Goal: Task Accomplishment & Management: Manage account settings

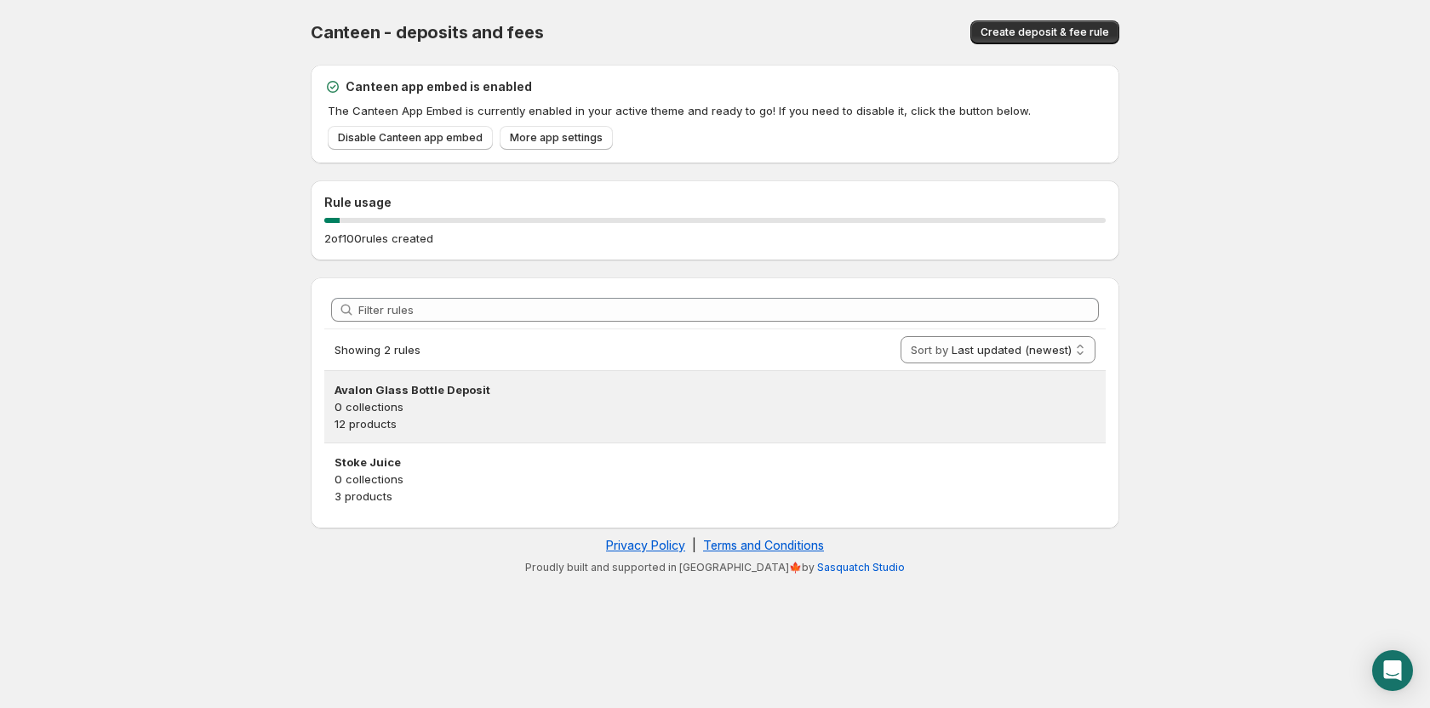
click at [407, 398] on p "0 collections" at bounding box center [715, 406] width 761 height 17
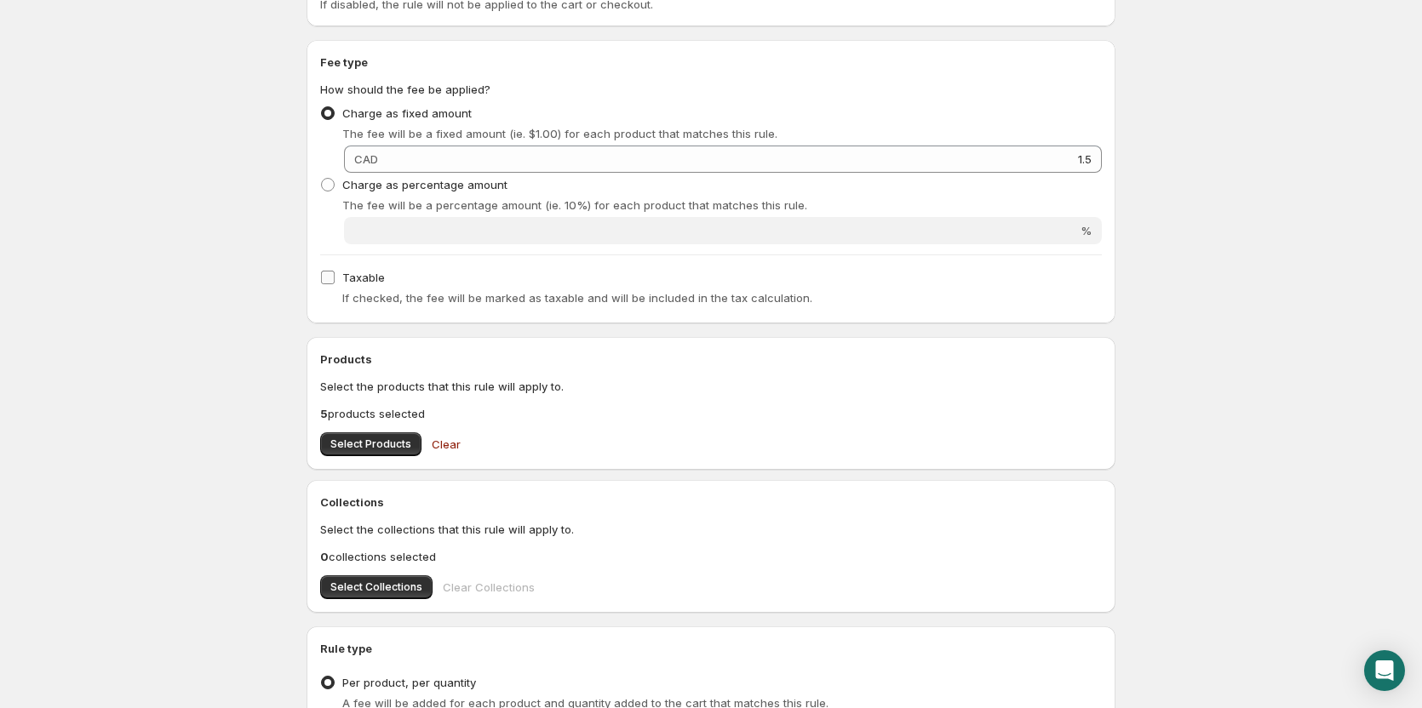
scroll to position [340, 0]
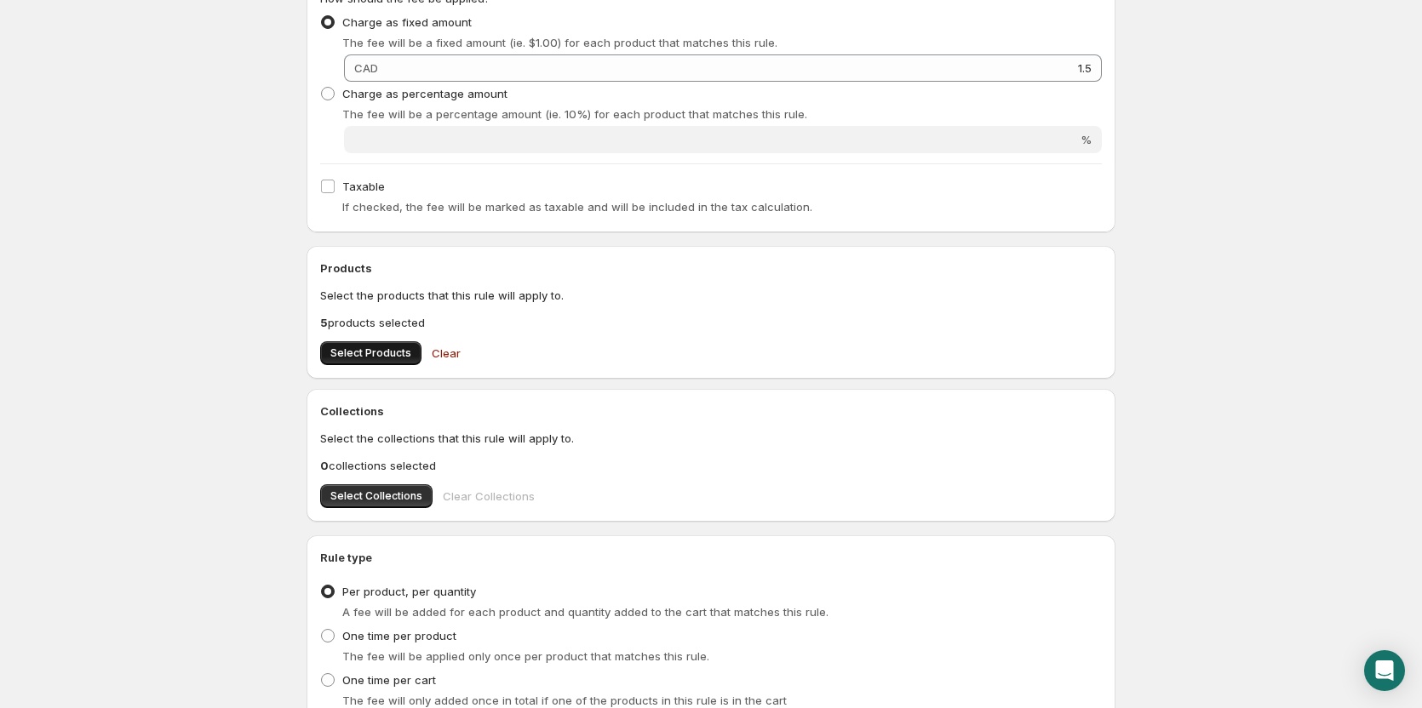
click at [347, 354] on span "Select Products" at bounding box center [370, 353] width 81 height 14
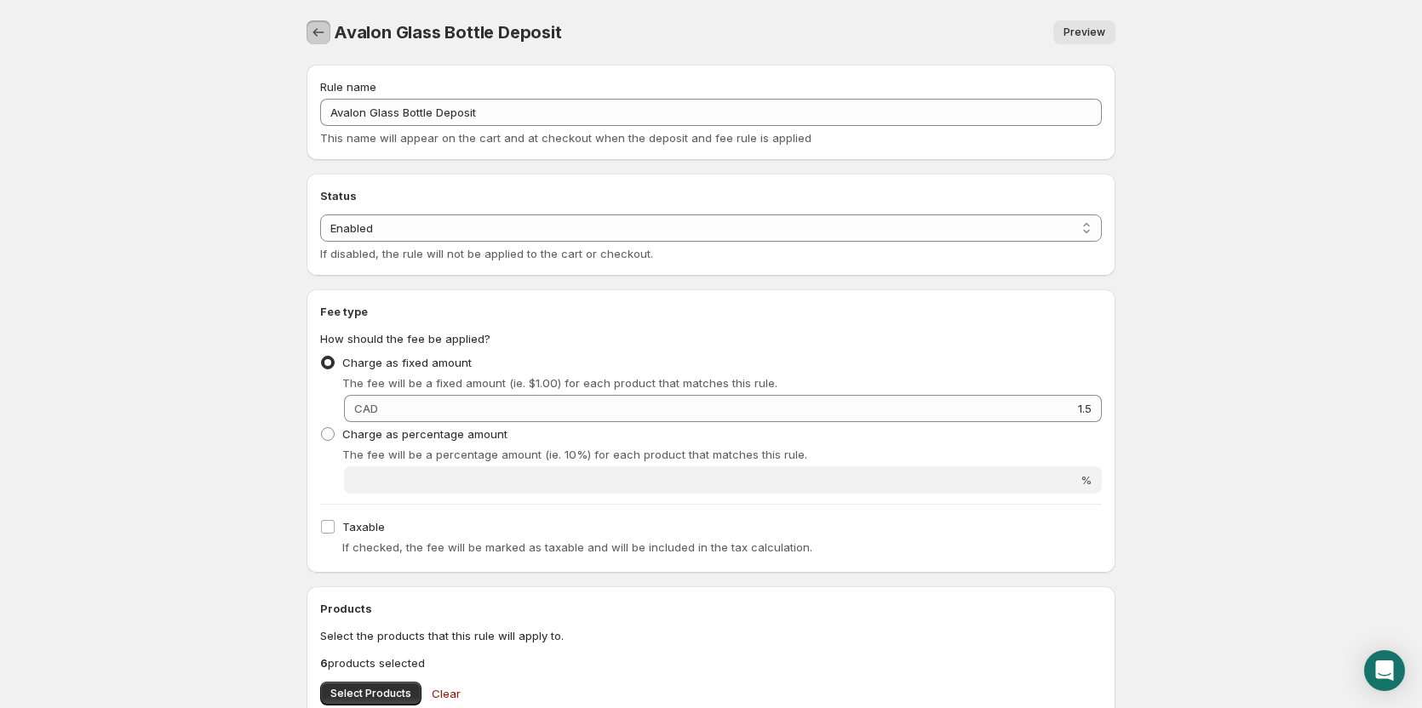
click at [317, 33] on icon "Settings" at bounding box center [318, 32] width 17 height 17
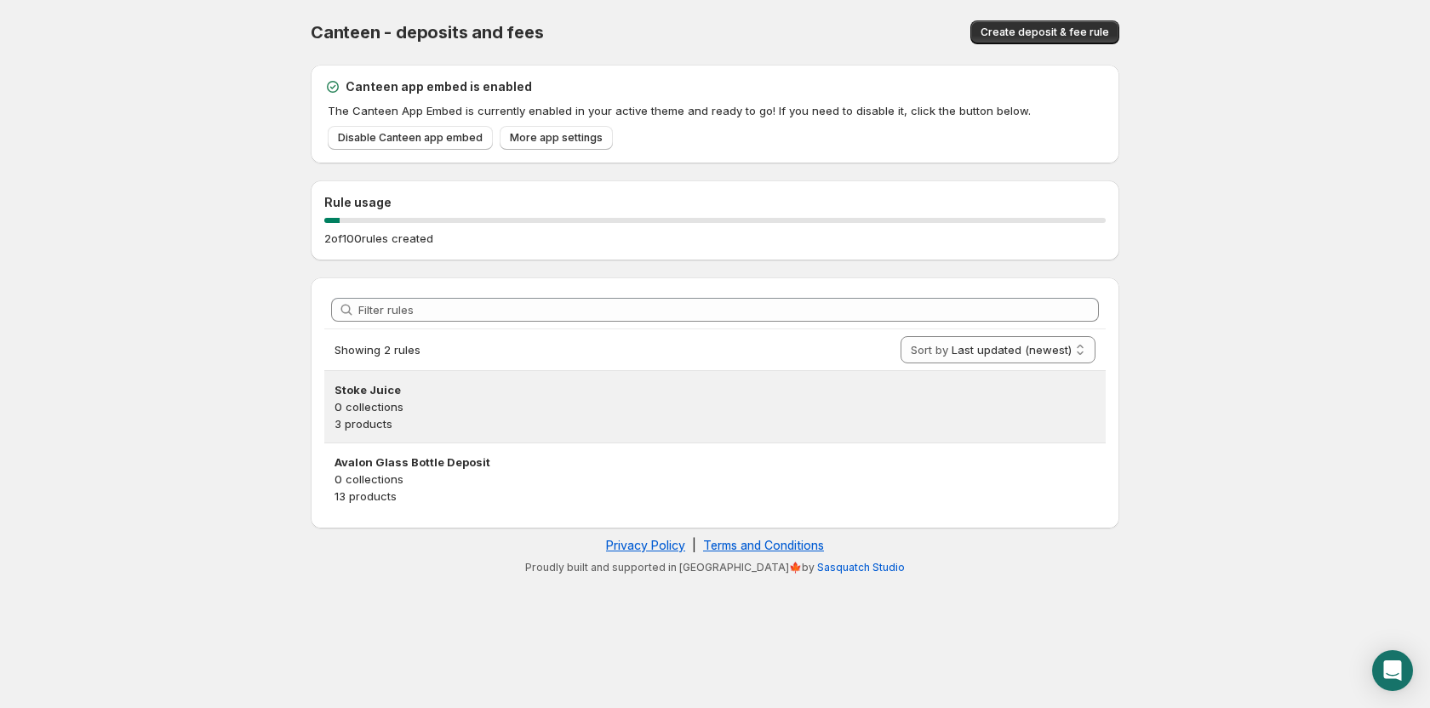
click at [388, 392] on h3 "Stoke Juice" at bounding box center [715, 389] width 761 height 17
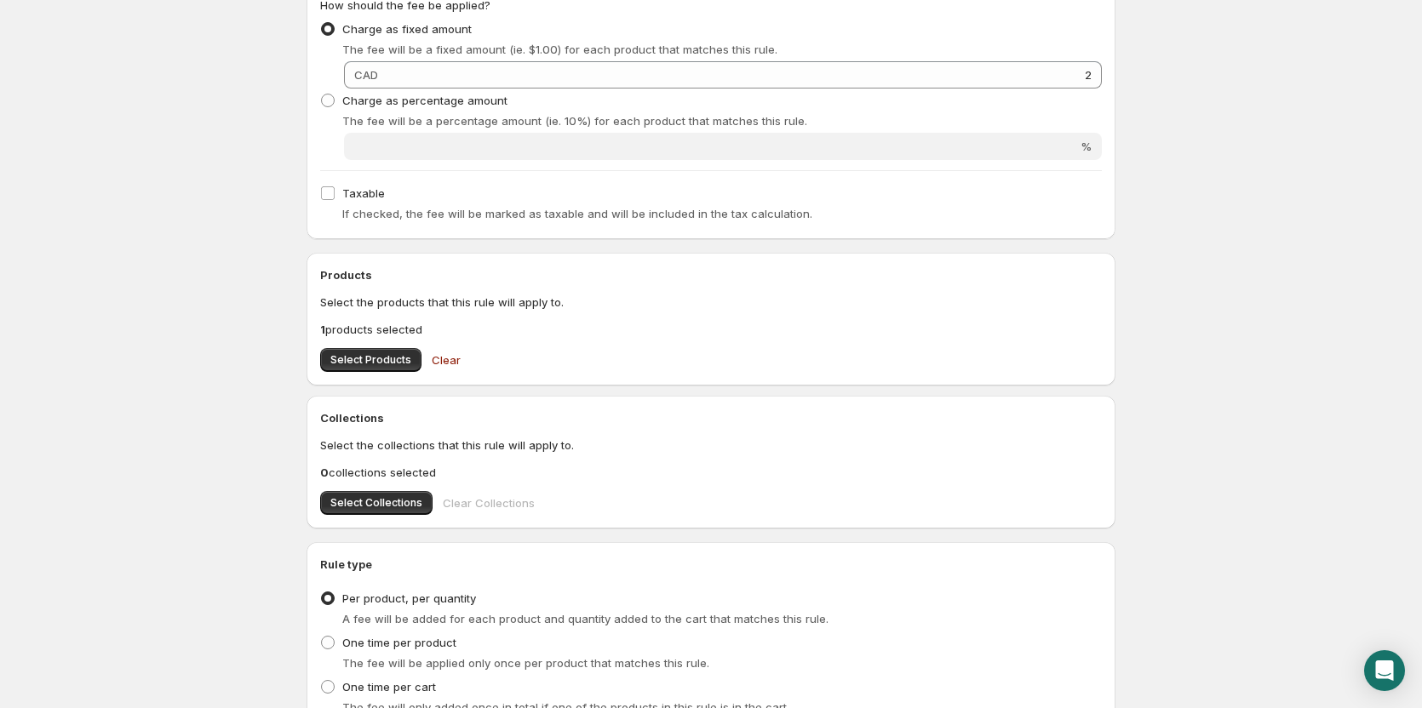
scroll to position [478, 0]
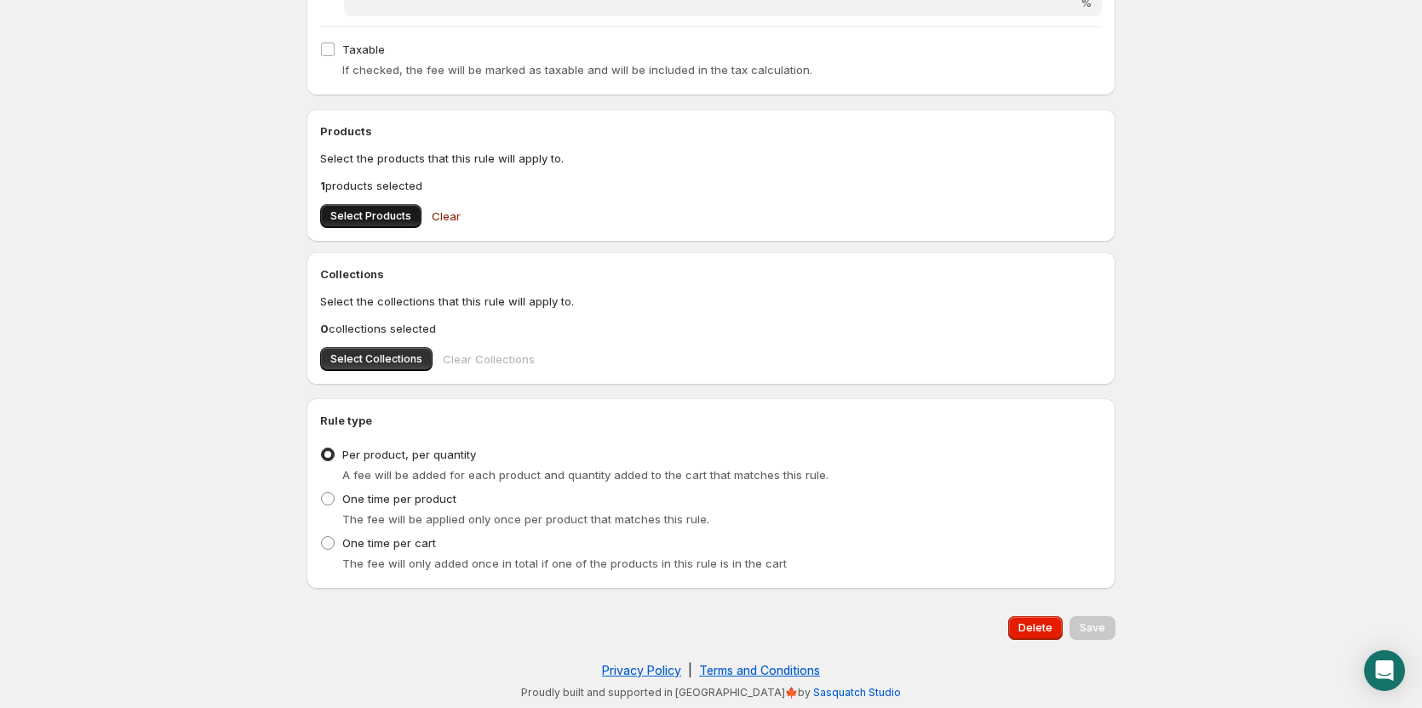
click at [375, 218] on span "Select Products" at bounding box center [370, 216] width 81 height 14
click at [1050, 627] on span "Delete" at bounding box center [1035, 628] width 34 height 14
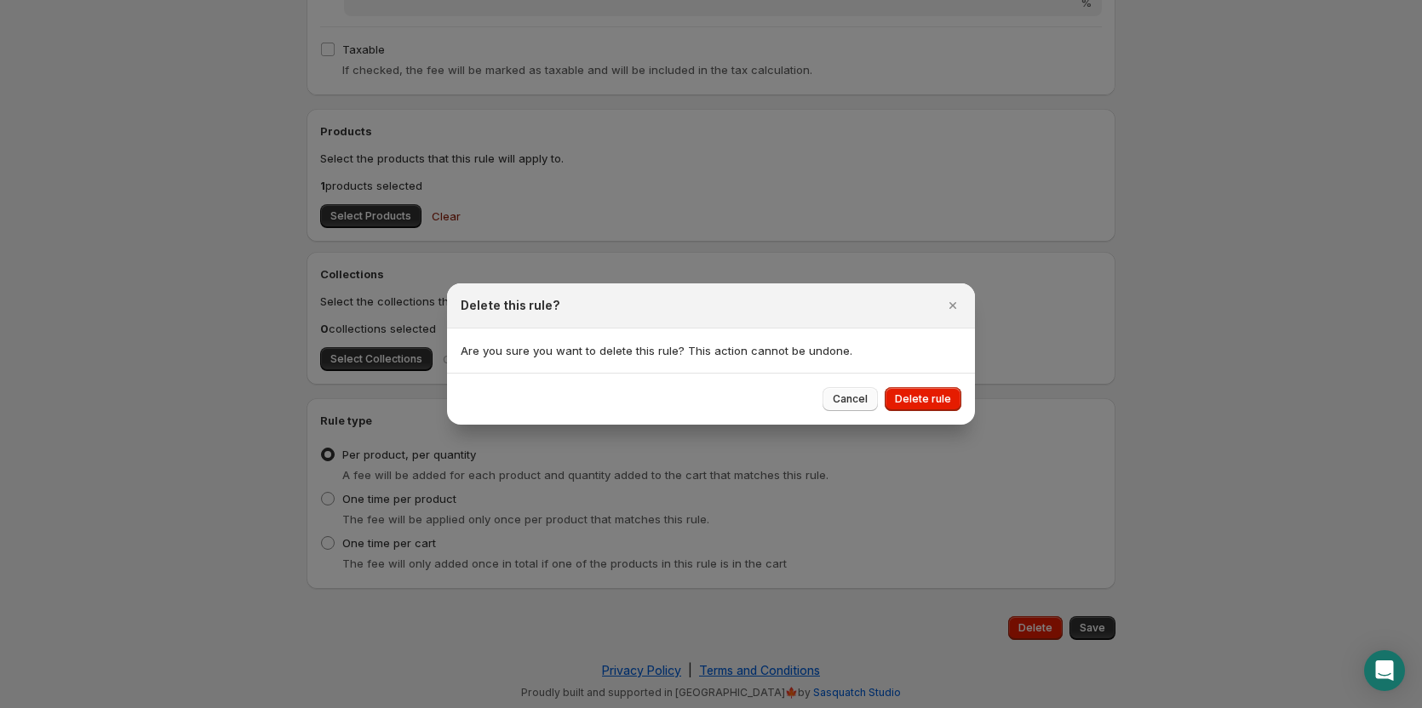
click at [867, 397] on span "Cancel" at bounding box center [849, 399] width 35 height 14
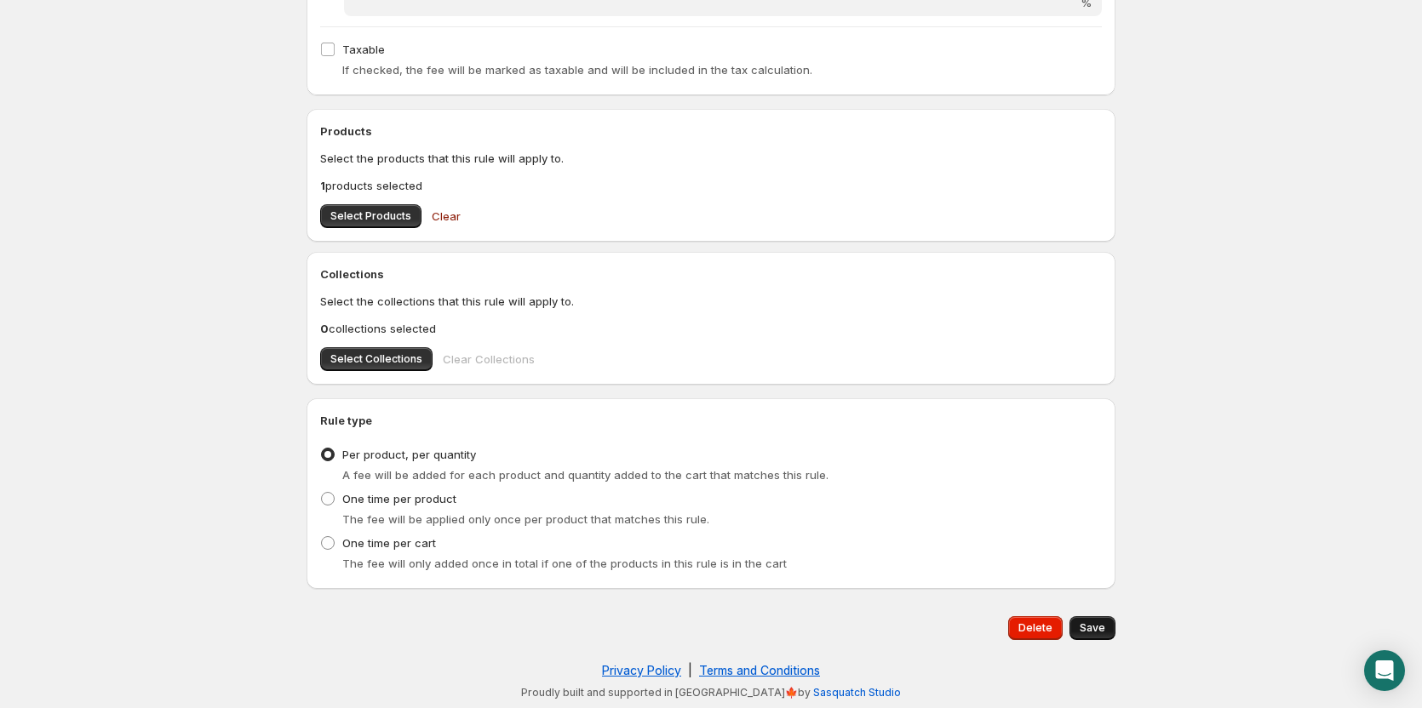
click at [1084, 628] on span "Save" at bounding box center [1092, 628] width 26 height 14
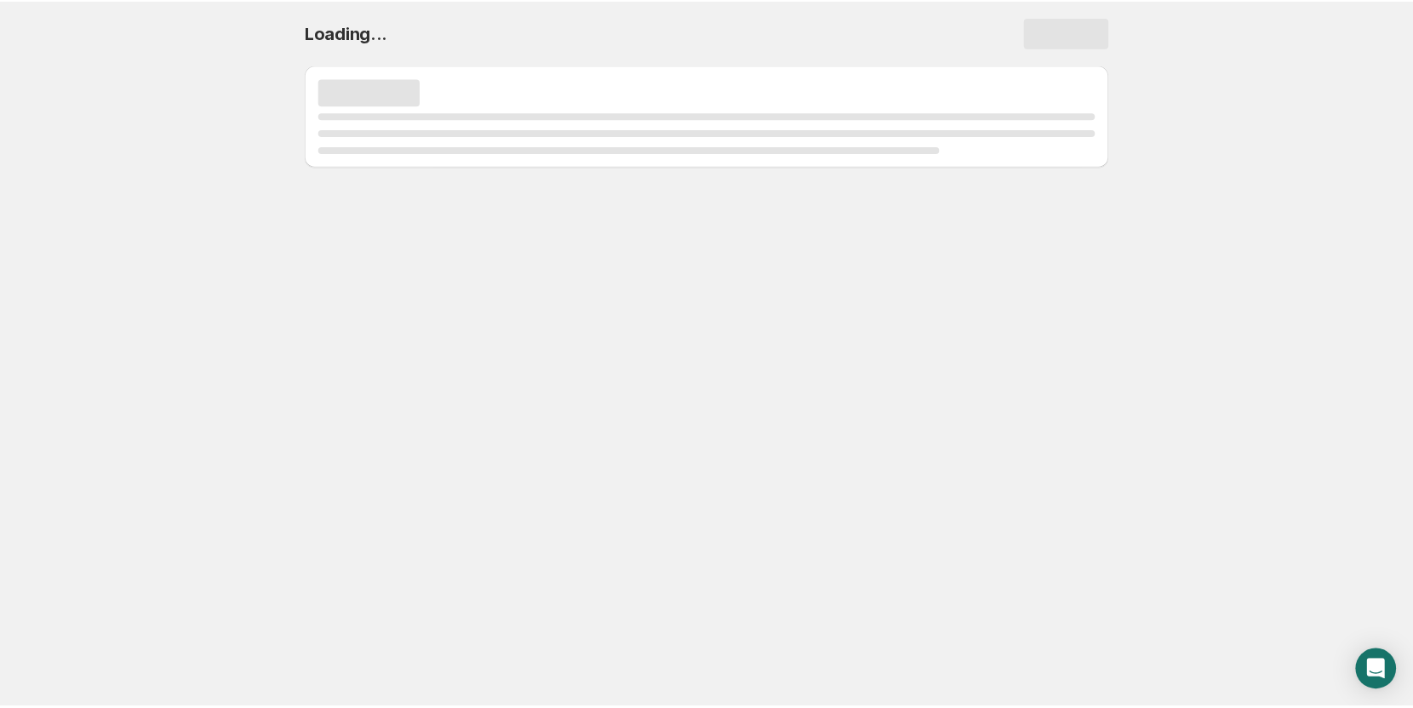
scroll to position [0, 0]
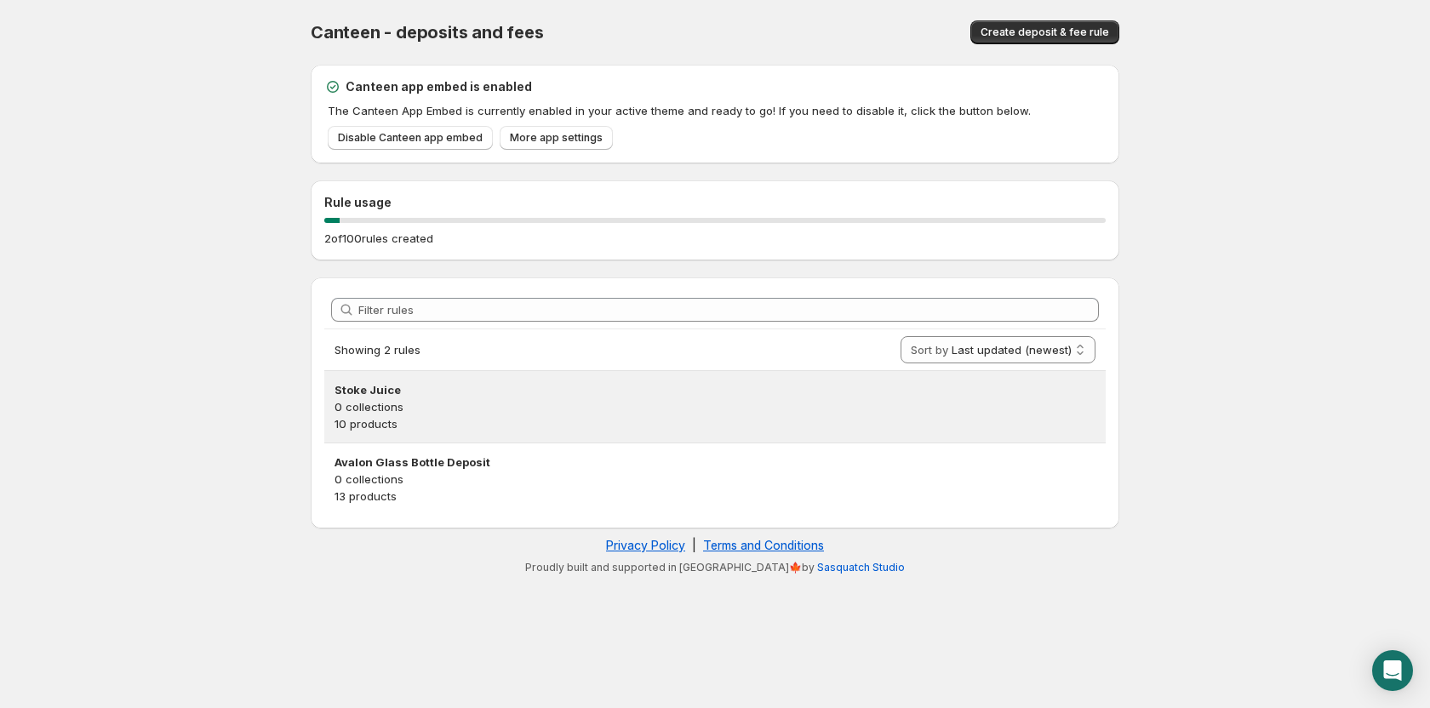
click at [455, 410] on p "0 collections" at bounding box center [715, 406] width 761 height 17
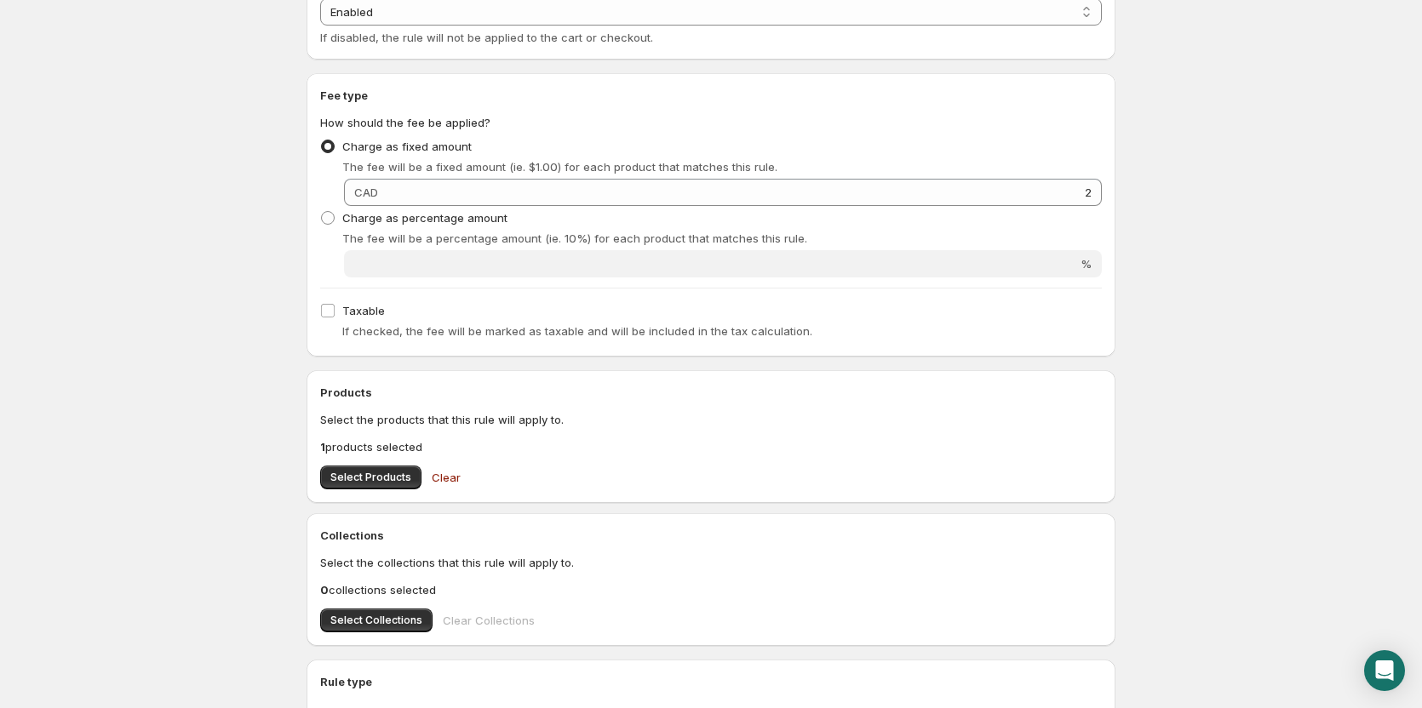
scroll to position [255, 0]
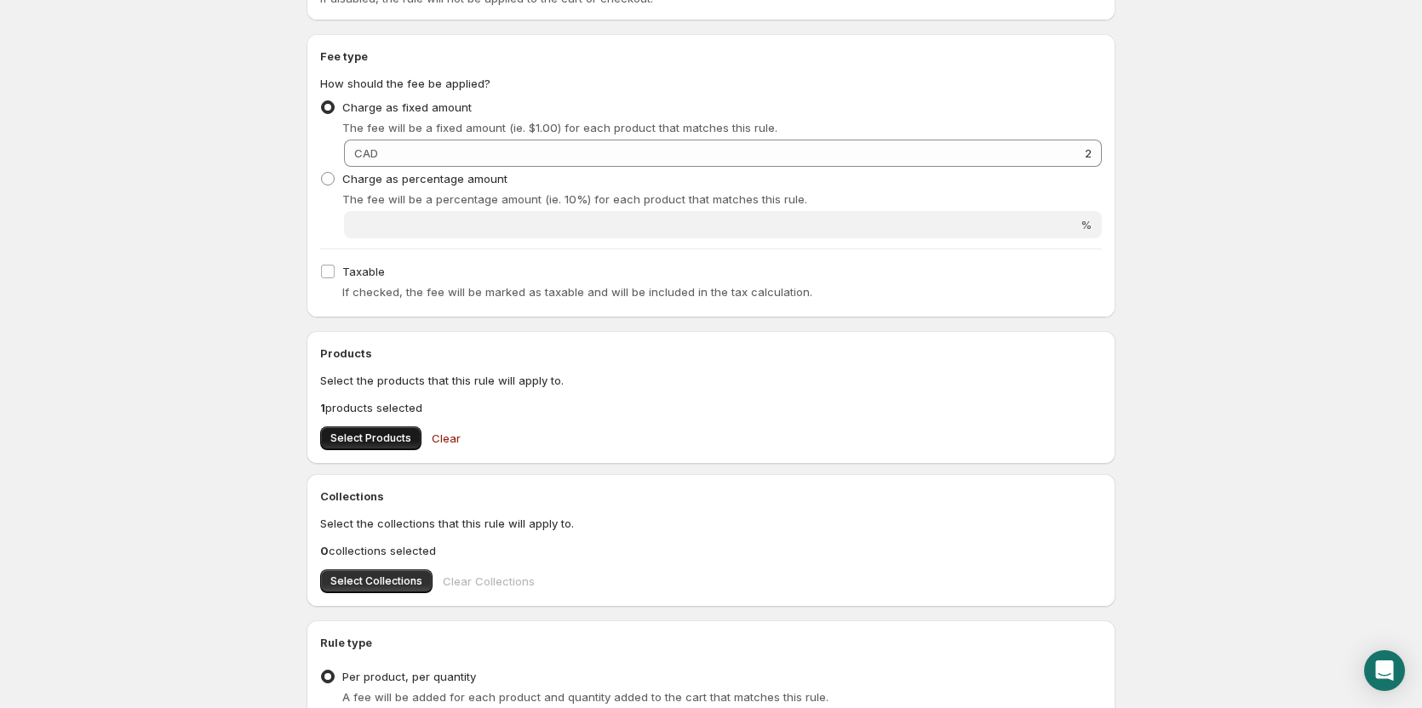
click at [363, 438] on span "Select Products" at bounding box center [370, 439] width 81 height 14
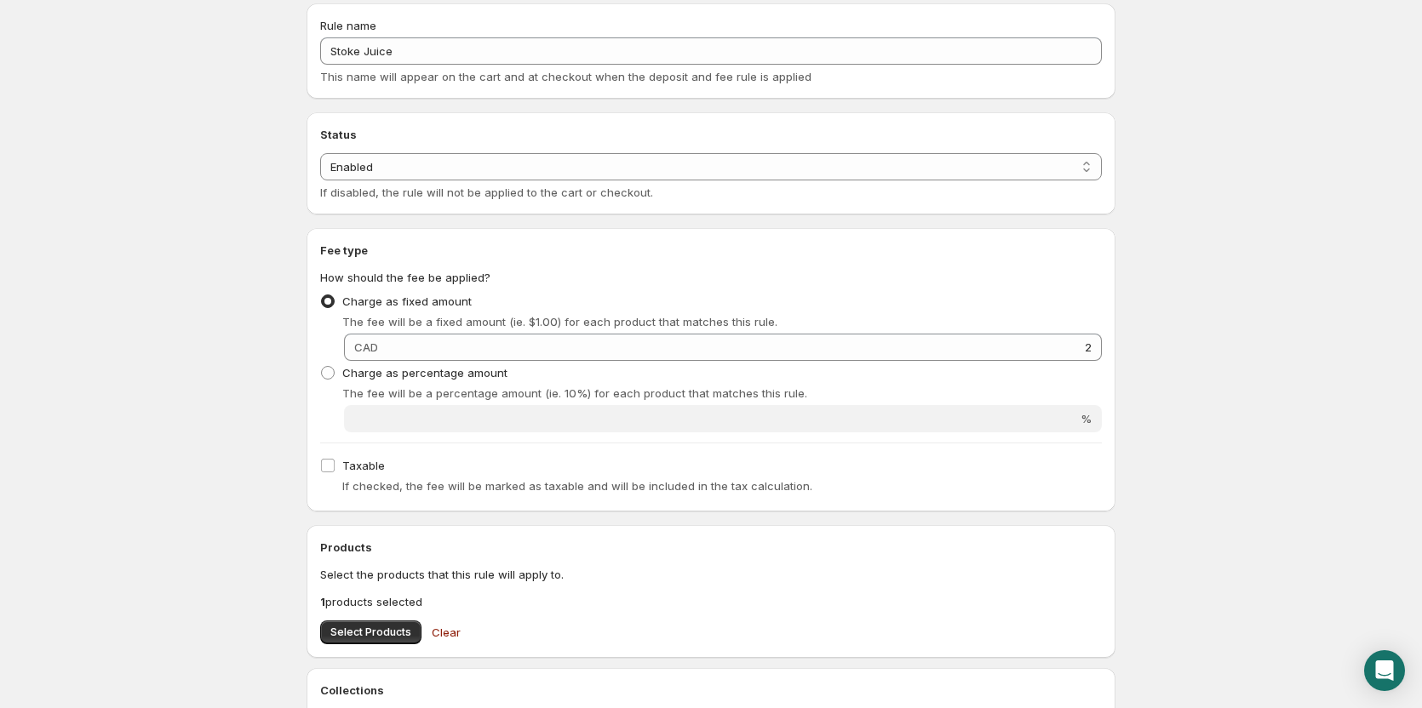
scroll to position [170, 0]
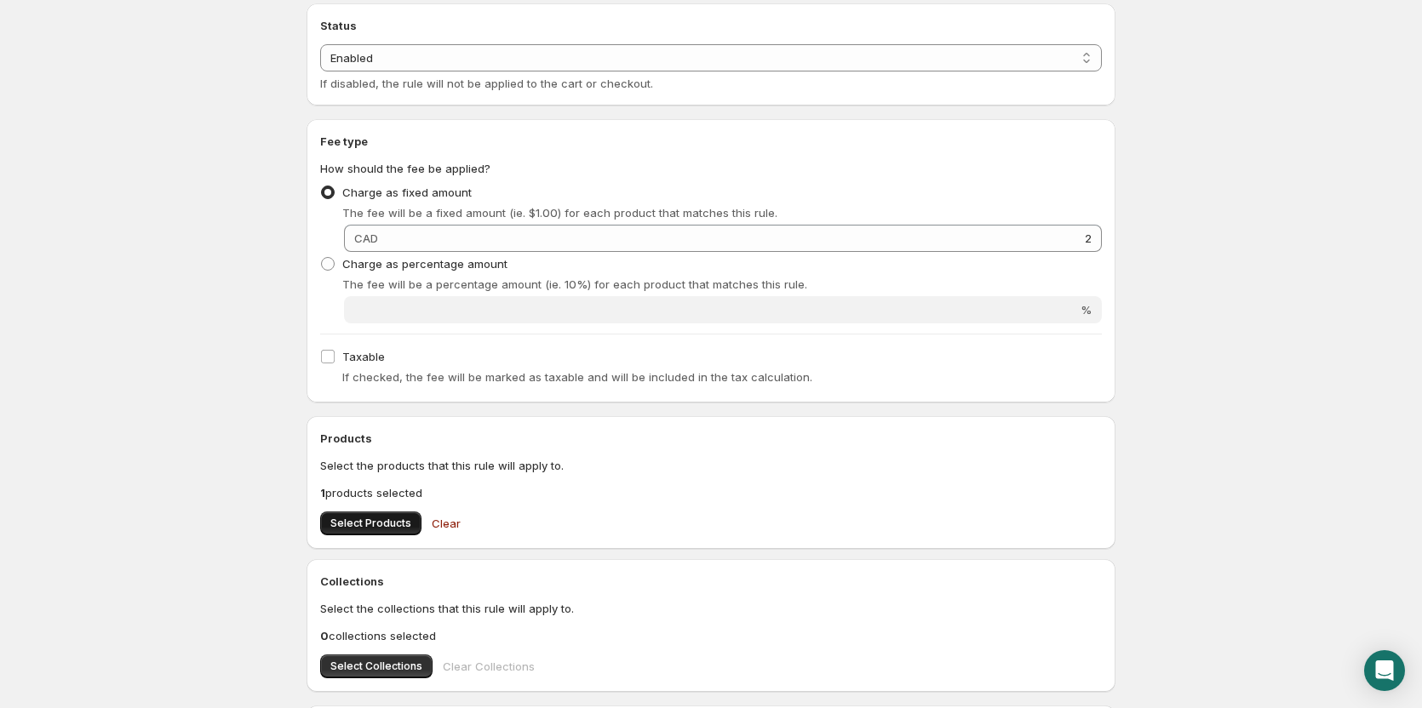
click at [393, 522] on span "Select Products" at bounding box center [370, 524] width 81 height 14
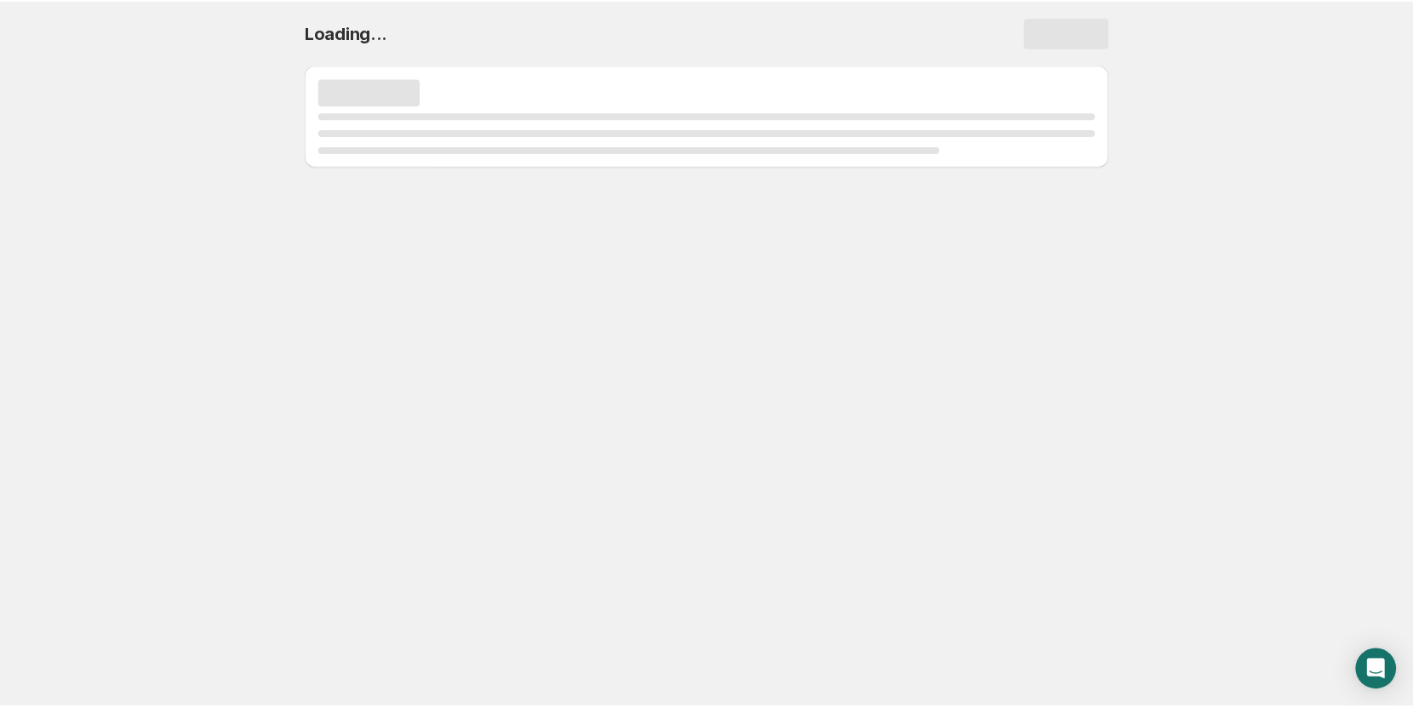
scroll to position [0, 0]
